Goal: Task Accomplishment & Management: Manage account settings

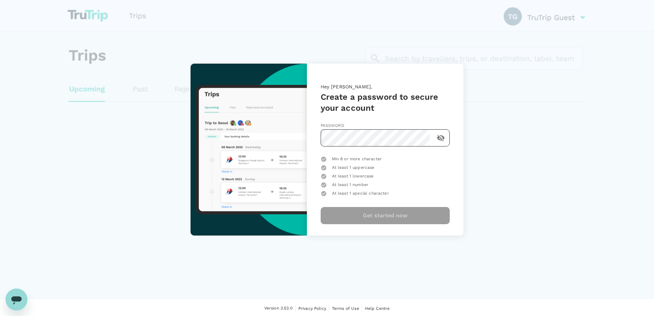
click at [443, 138] on icon "toggle password visibility" at bounding box center [441, 138] width 8 height 7
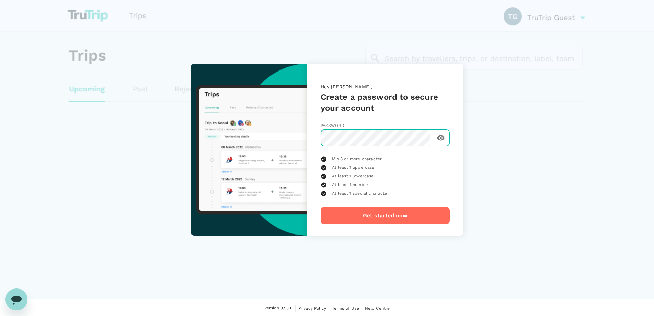
click at [311, 143] on div "Hey Deon, Create a password to secure your account Password ​ Min 8 or more cha…" at bounding box center [385, 150] width 157 height 172
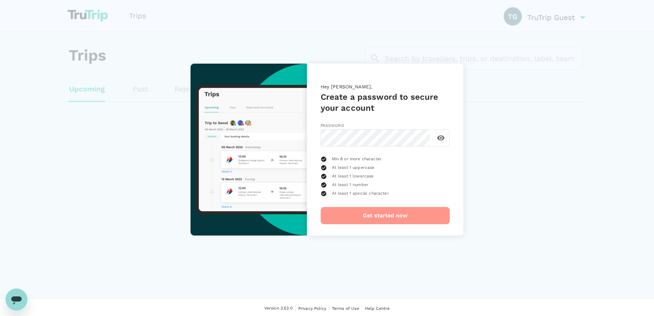
click at [380, 215] on button "Get started now" at bounding box center [385, 215] width 129 height 17
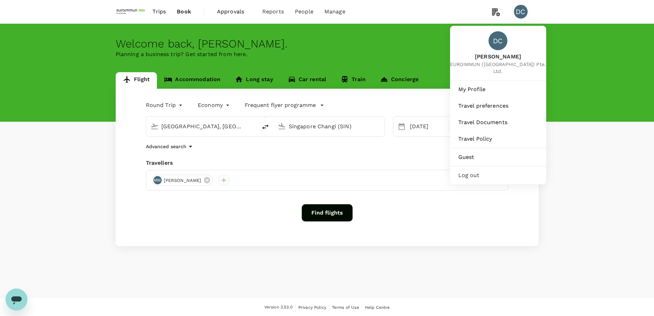
click at [519, 12] on div "DC" at bounding box center [521, 12] width 14 height 14
click at [474, 171] on span "Log out" at bounding box center [498, 175] width 80 height 8
